Goal: Task Accomplishment & Management: Manage account settings

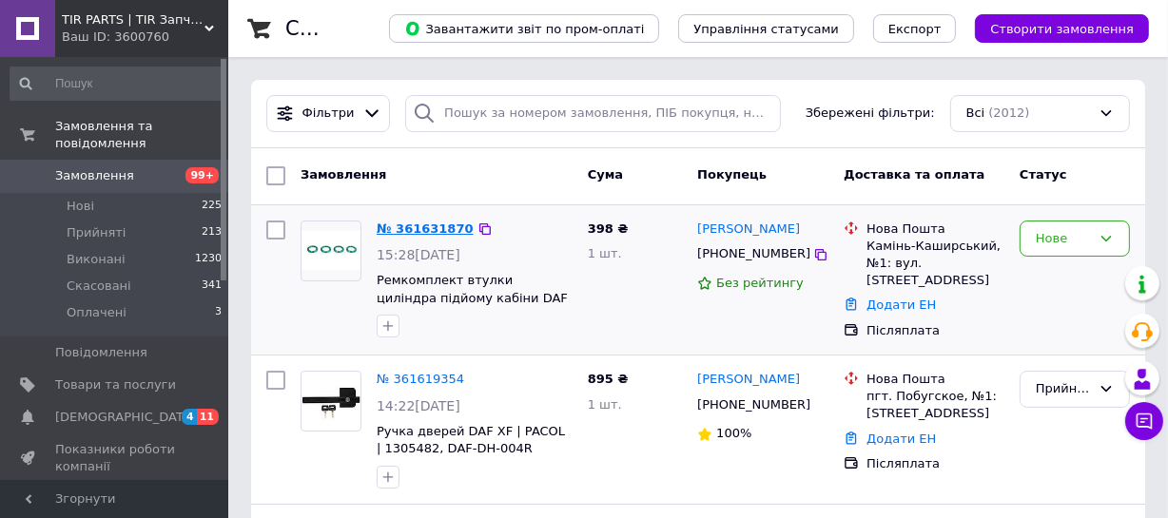
click at [409, 225] on link "№ 361631870" at bounding box center [425, 229] width 97 height 14
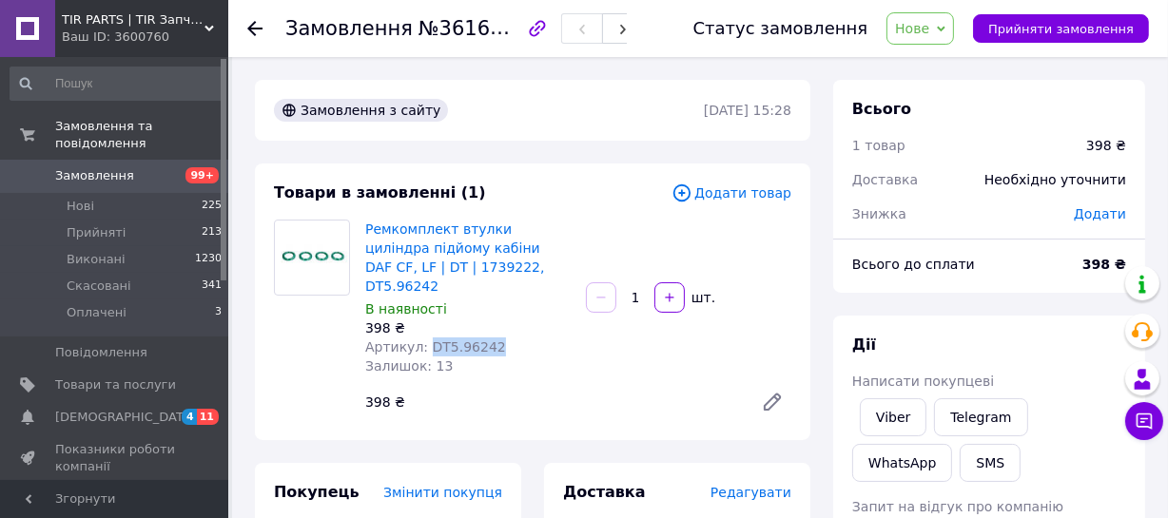
drag, startPoint x: 497, startPoint y: 328, endPoint x: 422, endPoint y: 332, distance: 75.2
click at [422, 338] on div "Артикул: DT5.96242" at bounding box center [467, 347] width 205 height 19
copy span "DT5.96242"
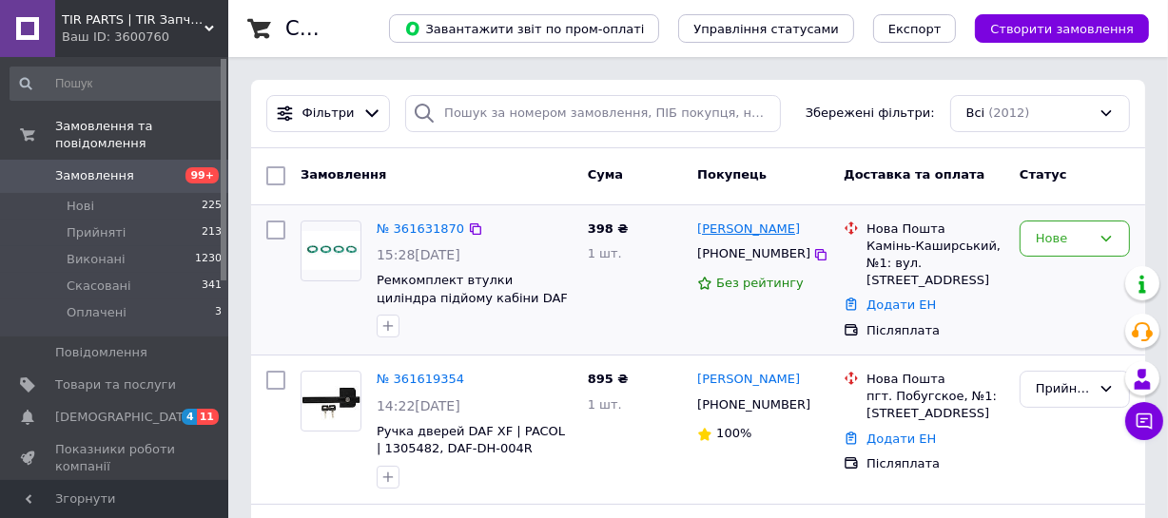
click at [743, 229] on link "[PERSON_NAME]" at bounding box center [748, 230] width 103 height 18
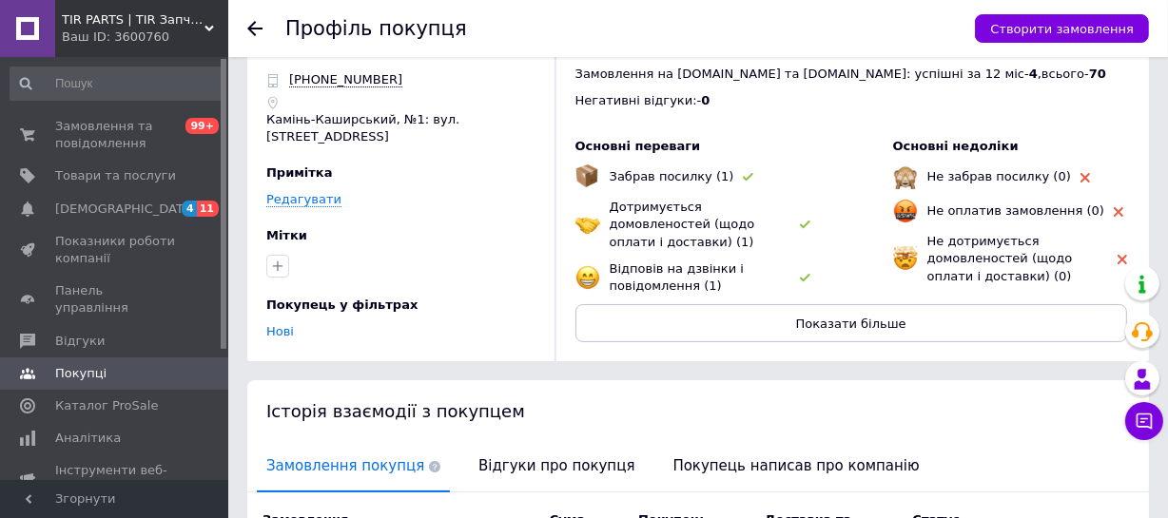
scroll to position [172, 0]
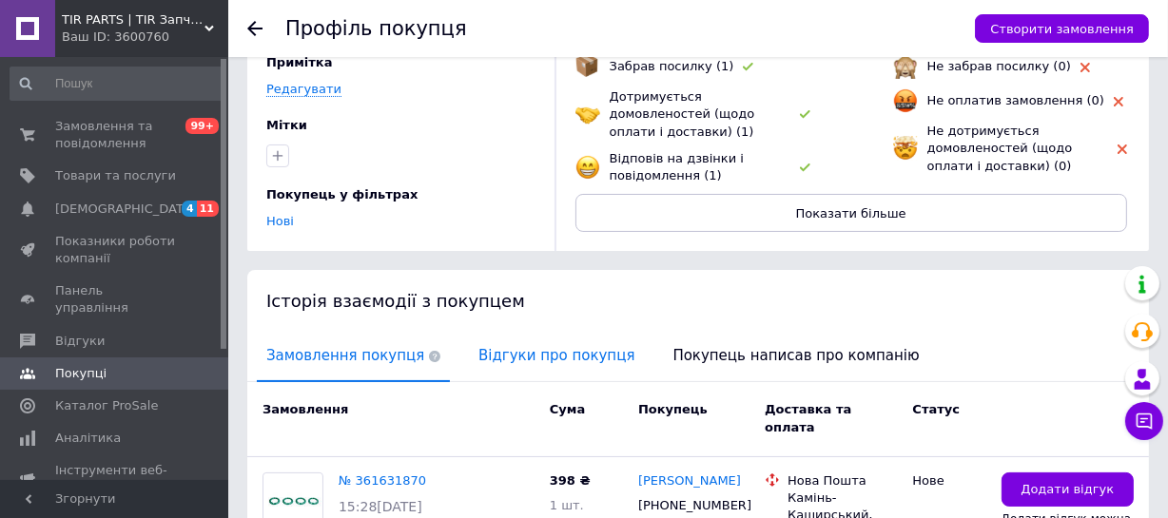
click at [556, 344] on span "Відгуки про покупця" at bounding box center [556, 356] width 175 height 49
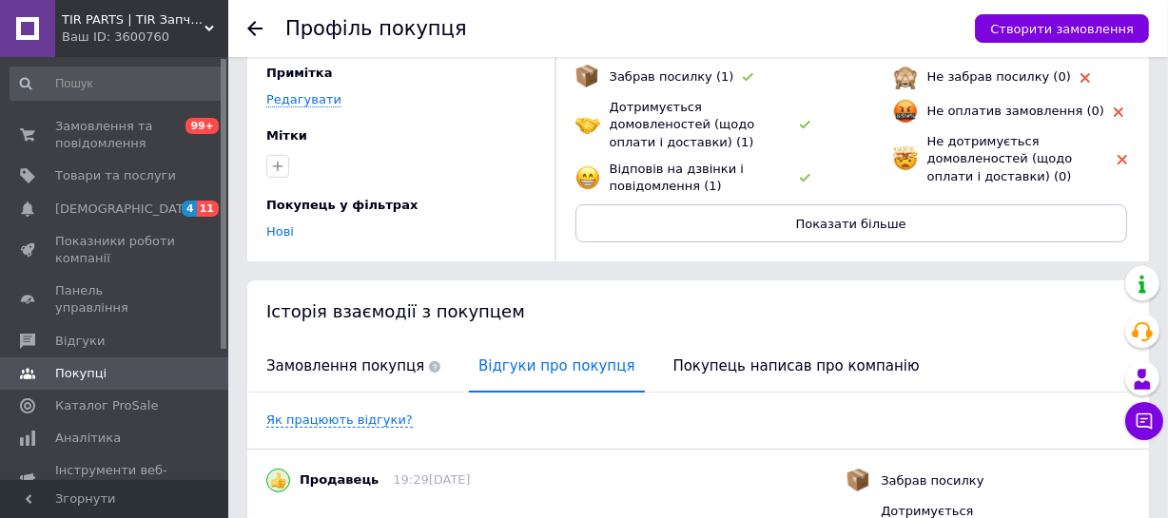
scroll to position [0, 0]
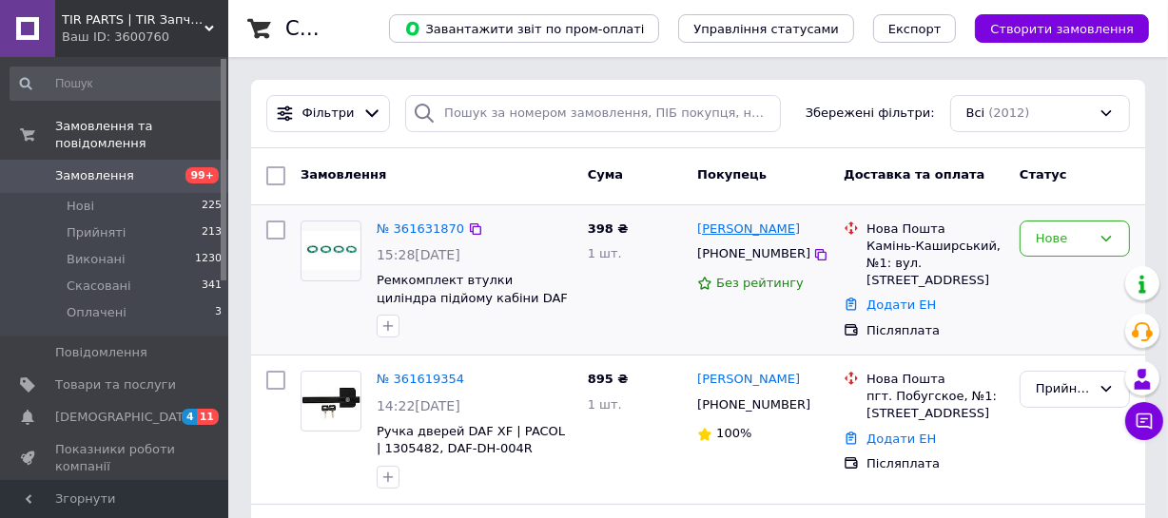
click at [732, 232] on link "[PERSON_NAME]" at bounding box center [748, 230] width 103 height 18
